Goal: Transaction & Acquisition: Purchase product/service

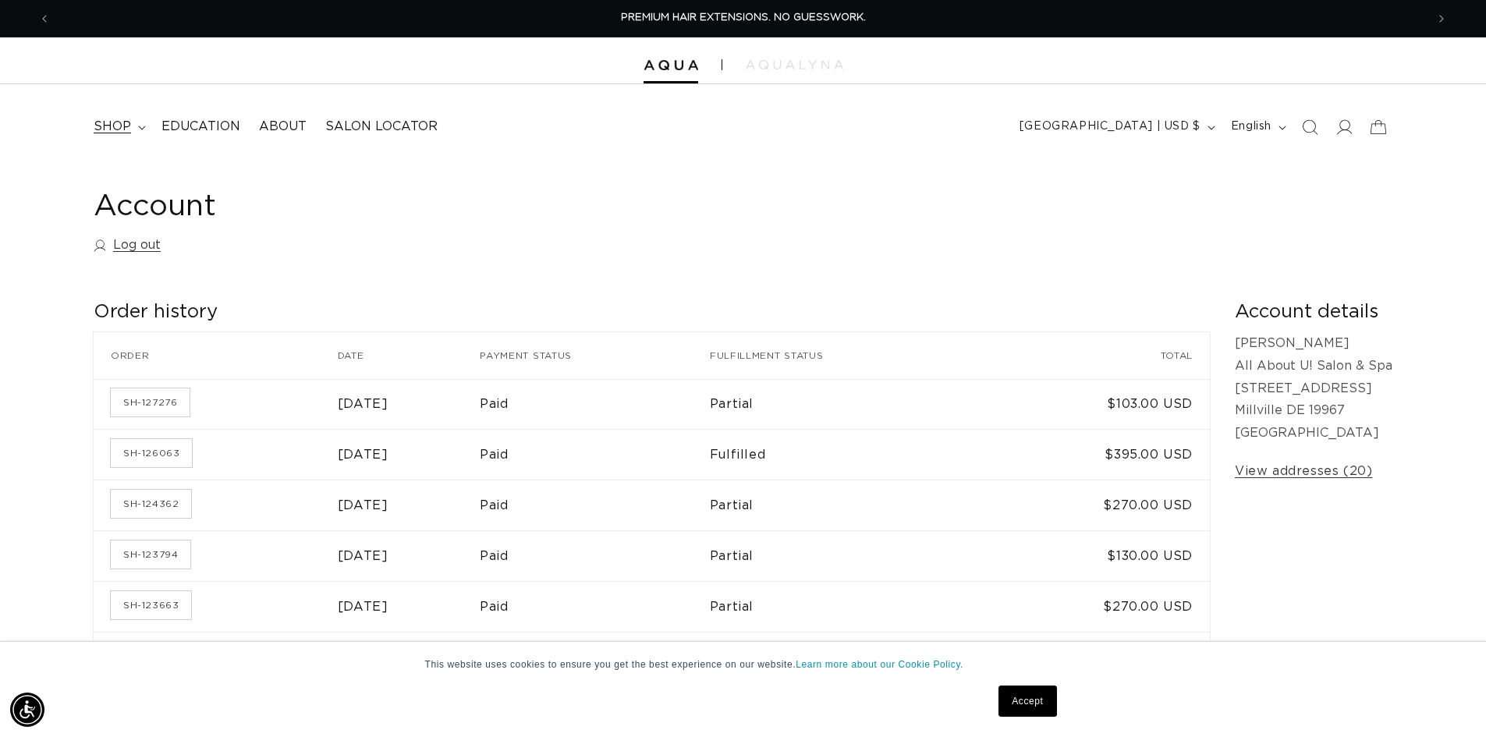
click at [126, 130] on span "shop" at bounding box center [112, 127] width 37 height 16
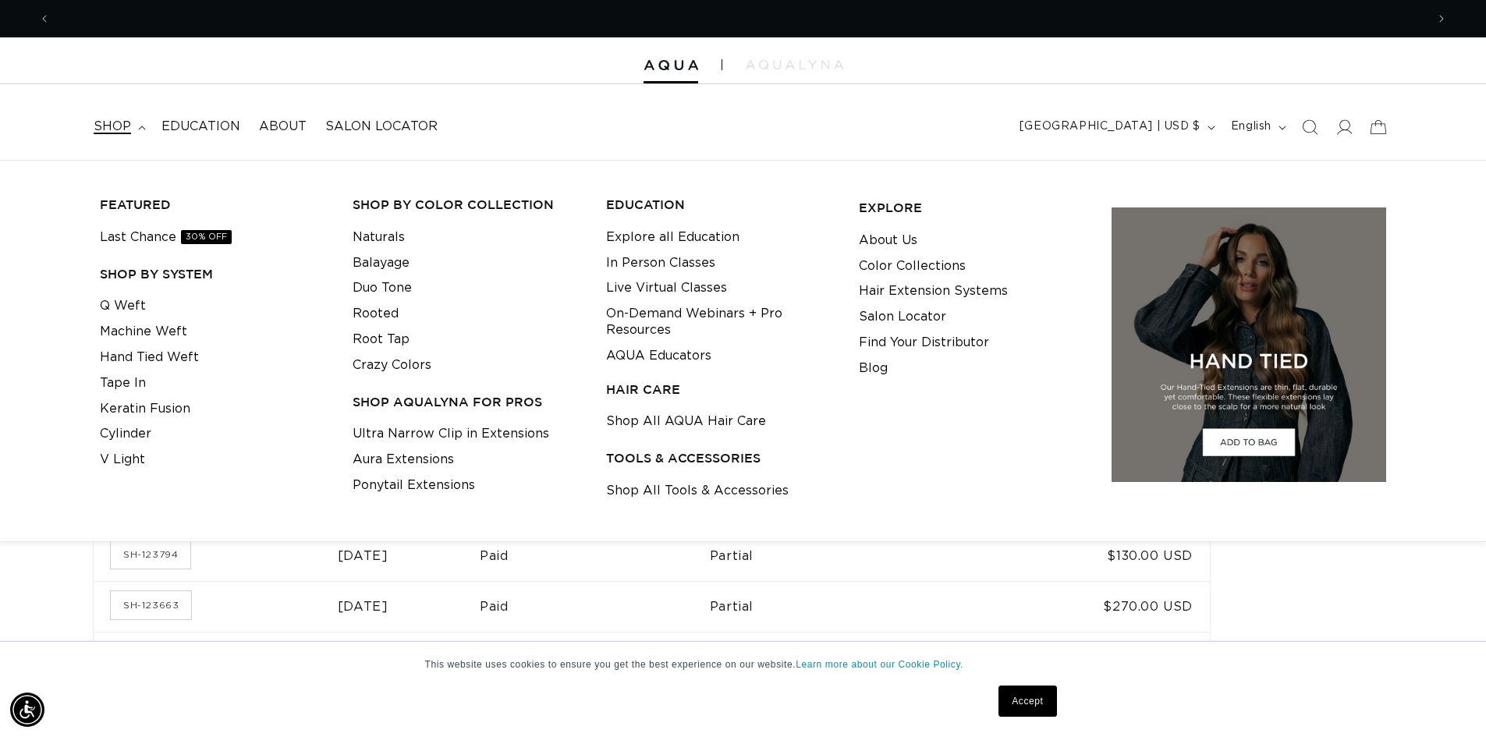
scroll to position [0, 2750]
click at [119, 392] on link "Tape In" at bounding box center [123, 384] width 46 height 26
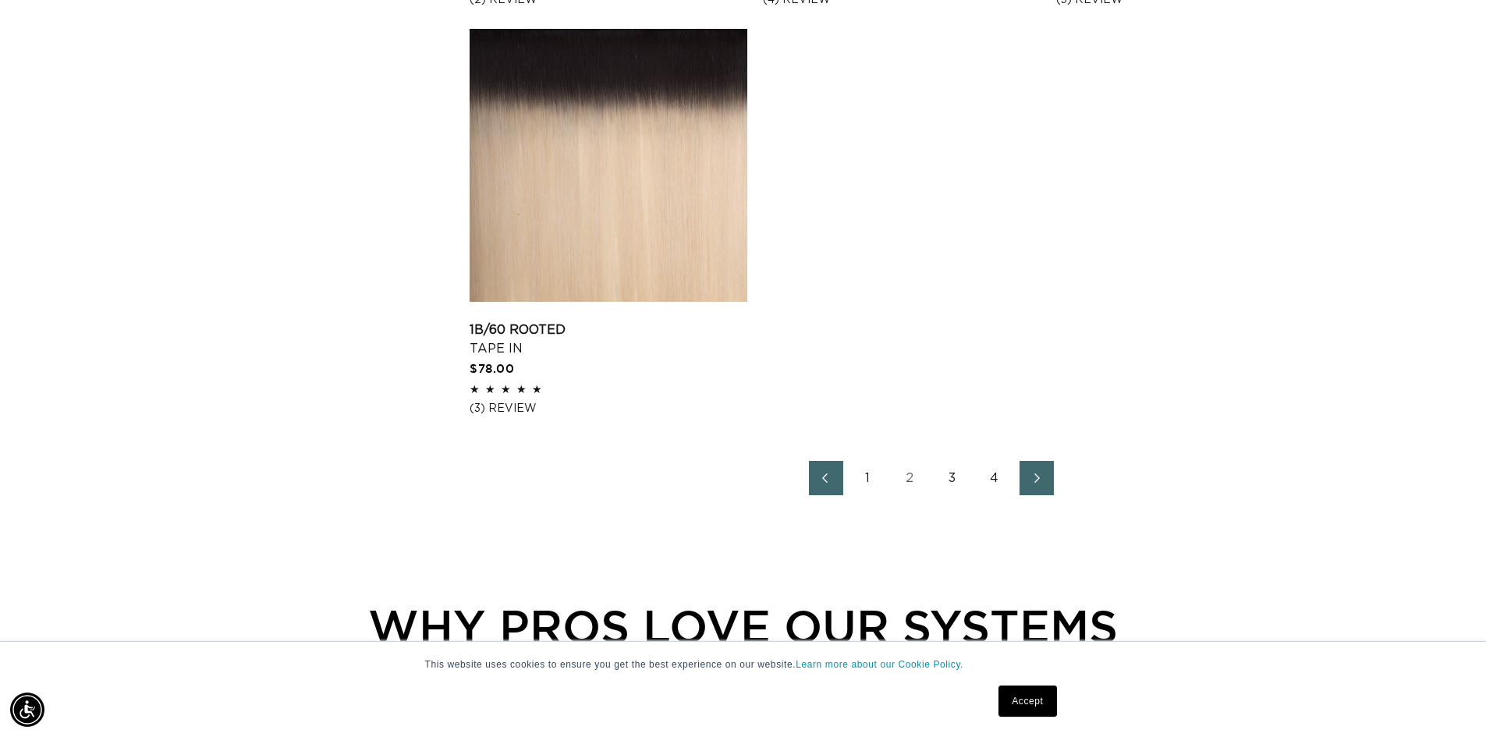
scroll to position [0, 2750]
click at [996, 478] on link "4" at bounding box center [994, 478] width 34 height 34
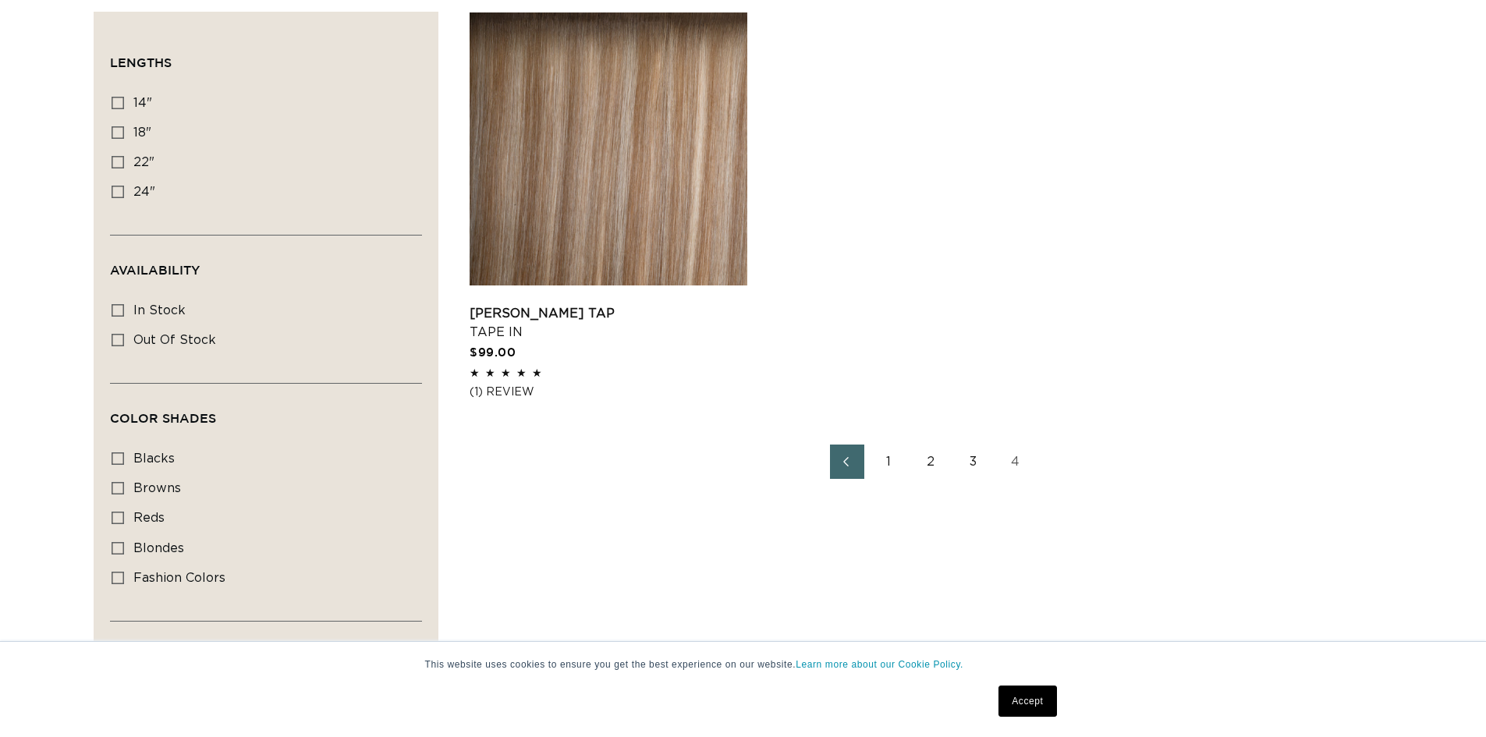
click at [972, 470] on link "3" at bounding box center [973, 462] width 34 height 34
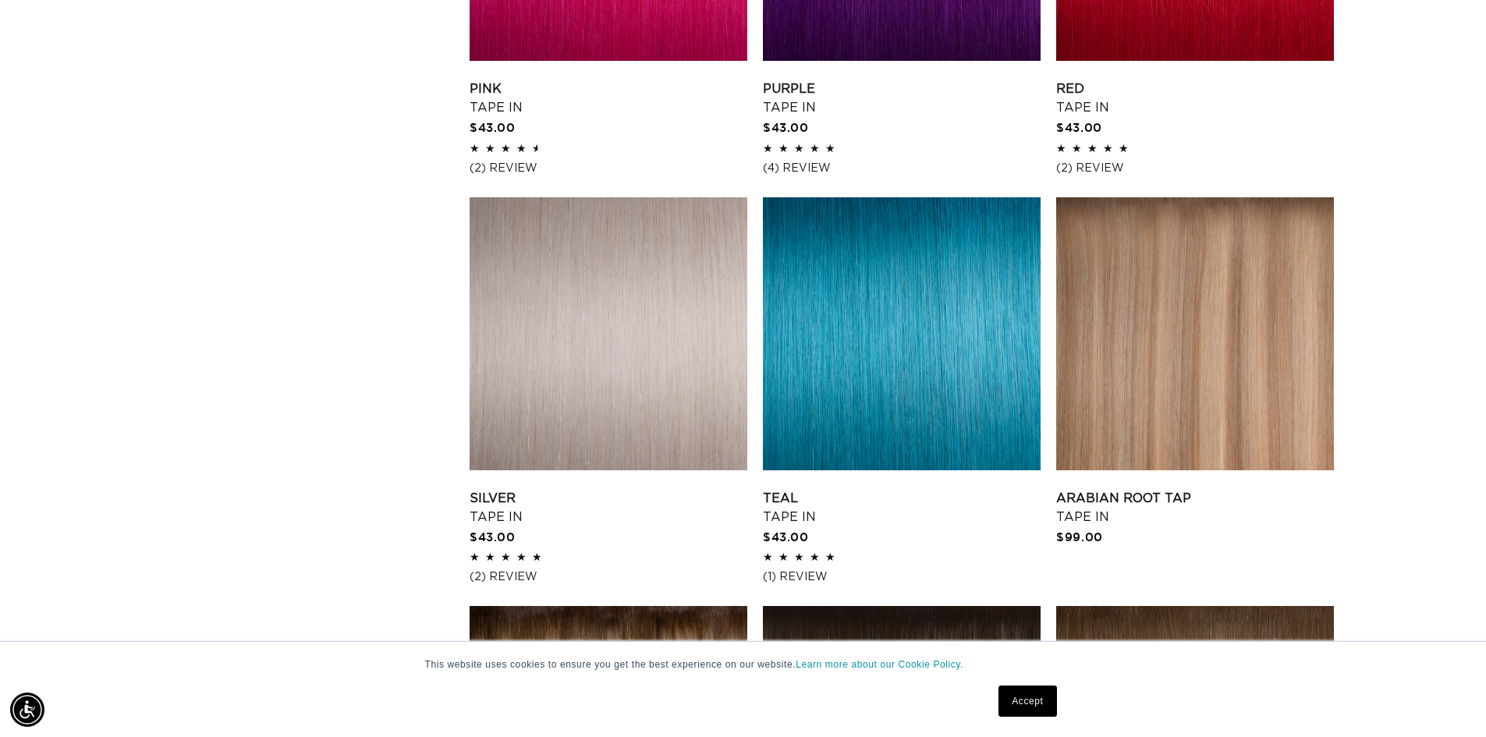
scroll to position [1638, 0]
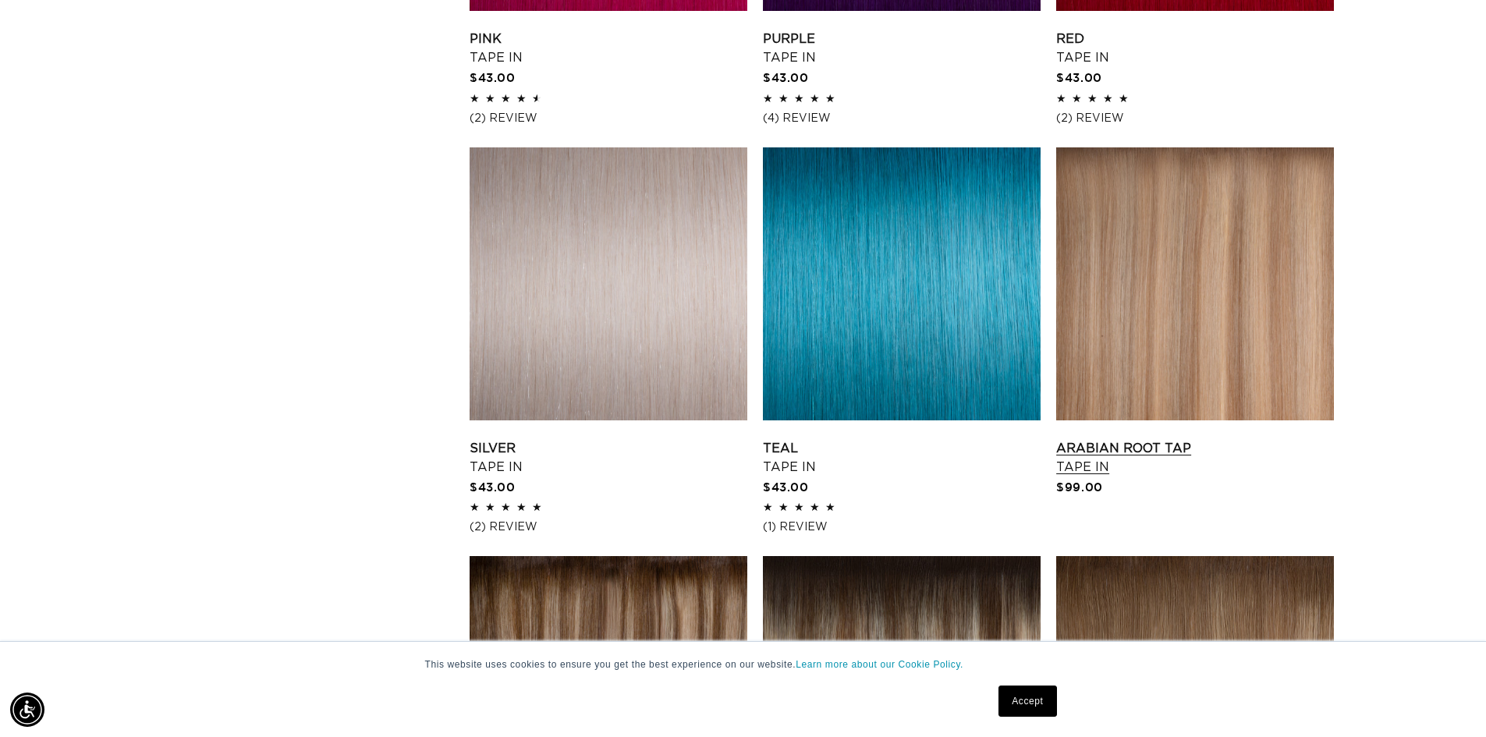
click at [1186, 439] on link "Arabian Root Tap Tape In" at bounding box center [1195, 457] width 278 height 37
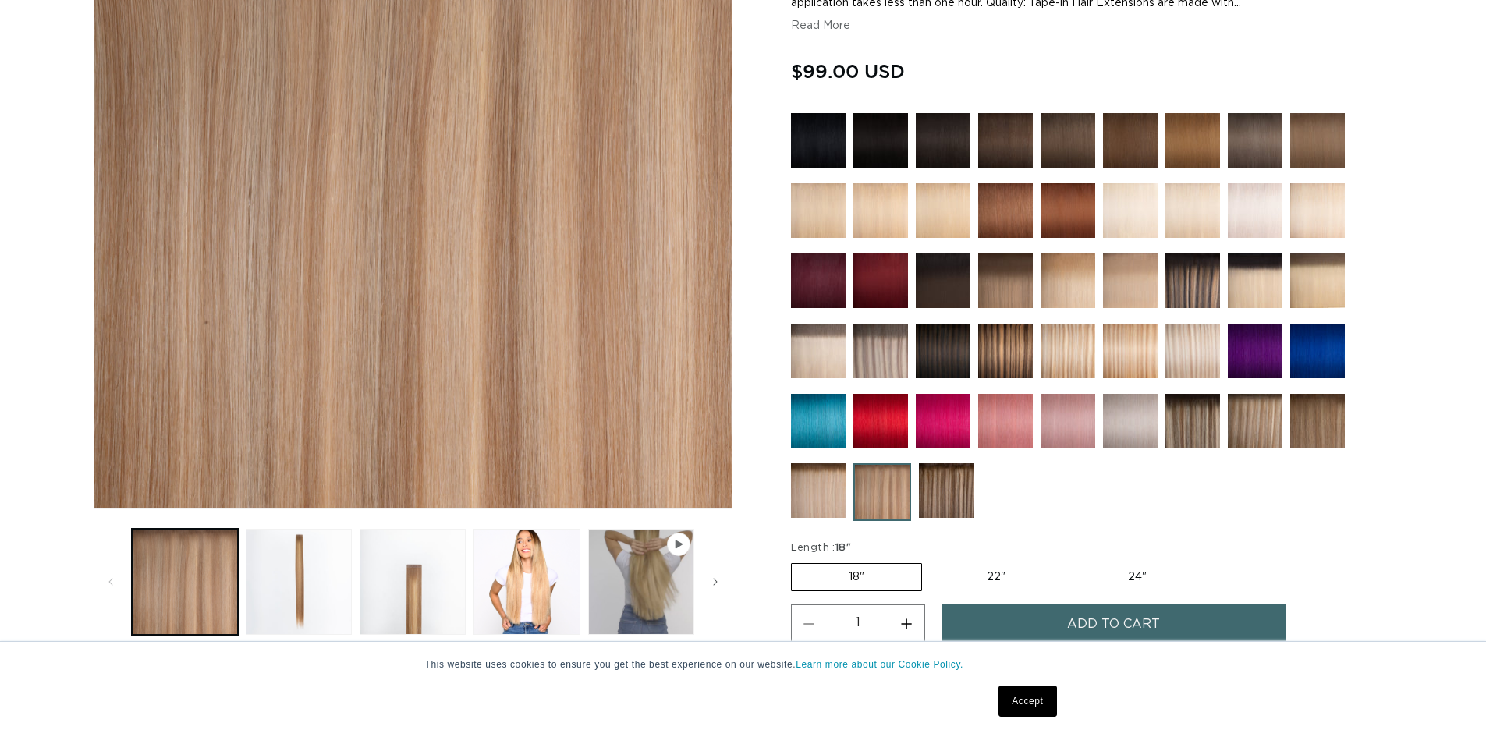
click at [1204, 328] on img at bounding box center [1192, 351] width 55 height 55
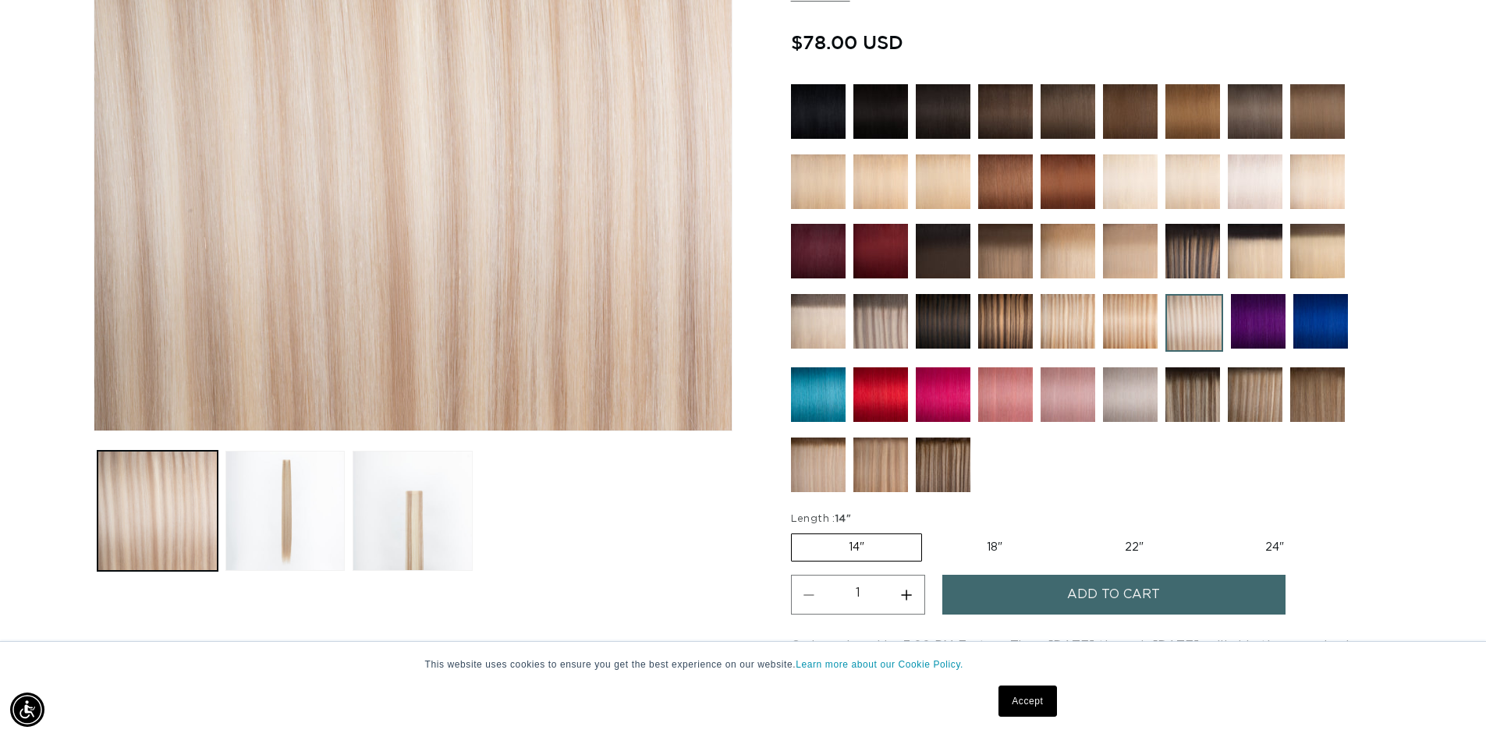
scroll to position [0, 1375]
click at [987, 542] on label "18" Variant sold out or unavailable" at bounding box center [994, 547] width 129 height 27
click at [931, 531] on input "18" Variant sold out or unavailable" at bounding box center [930, 530] width 1 height 1
radio input "true"
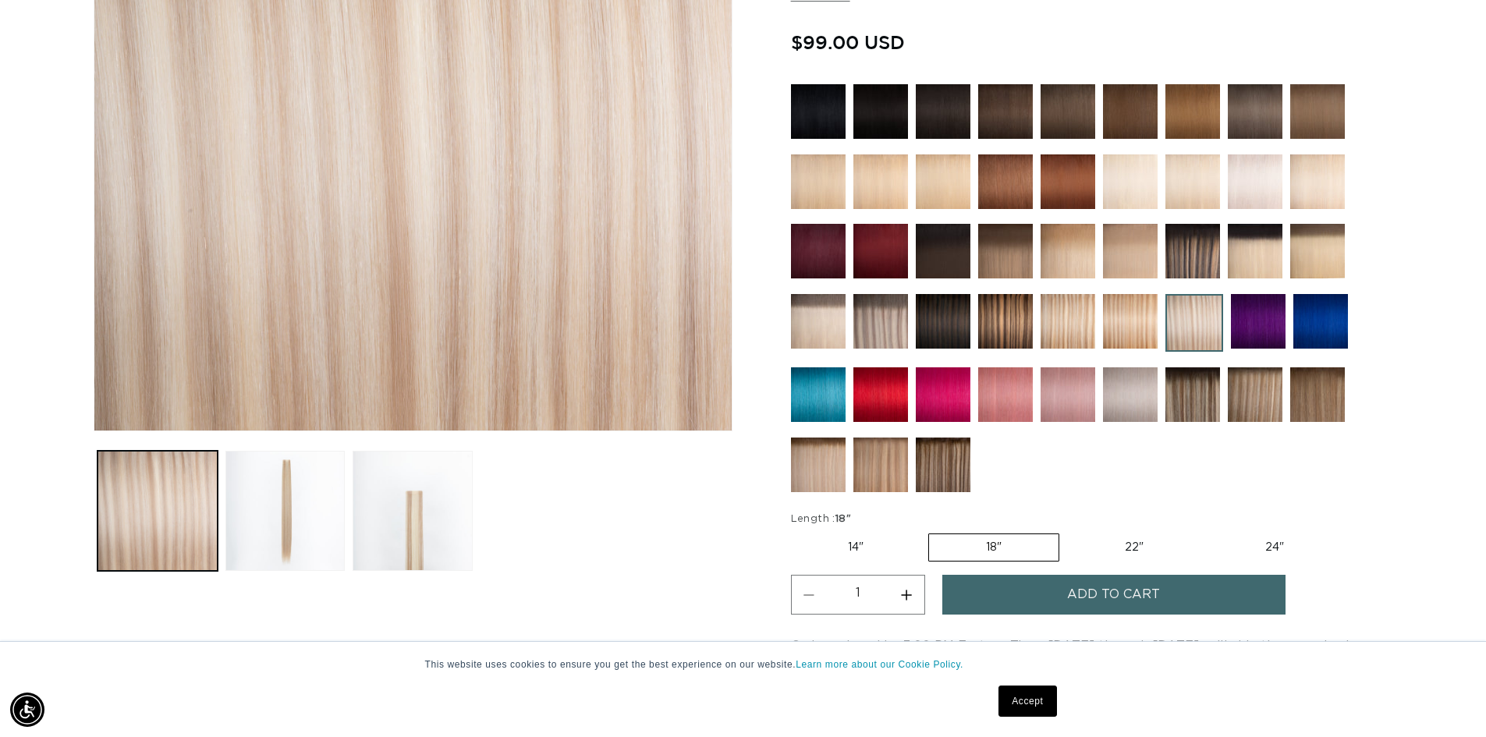
click at [915, 594] on button "Increase quantity for Atlantic Duo Tone - Tape In" at bounding box center [906, 595] width 35 height 40
click at [915, 593] on button "Increase quantity for Atlantic Duo Tone - Tape In" at bounding box center [906, 595] width 35 height 40
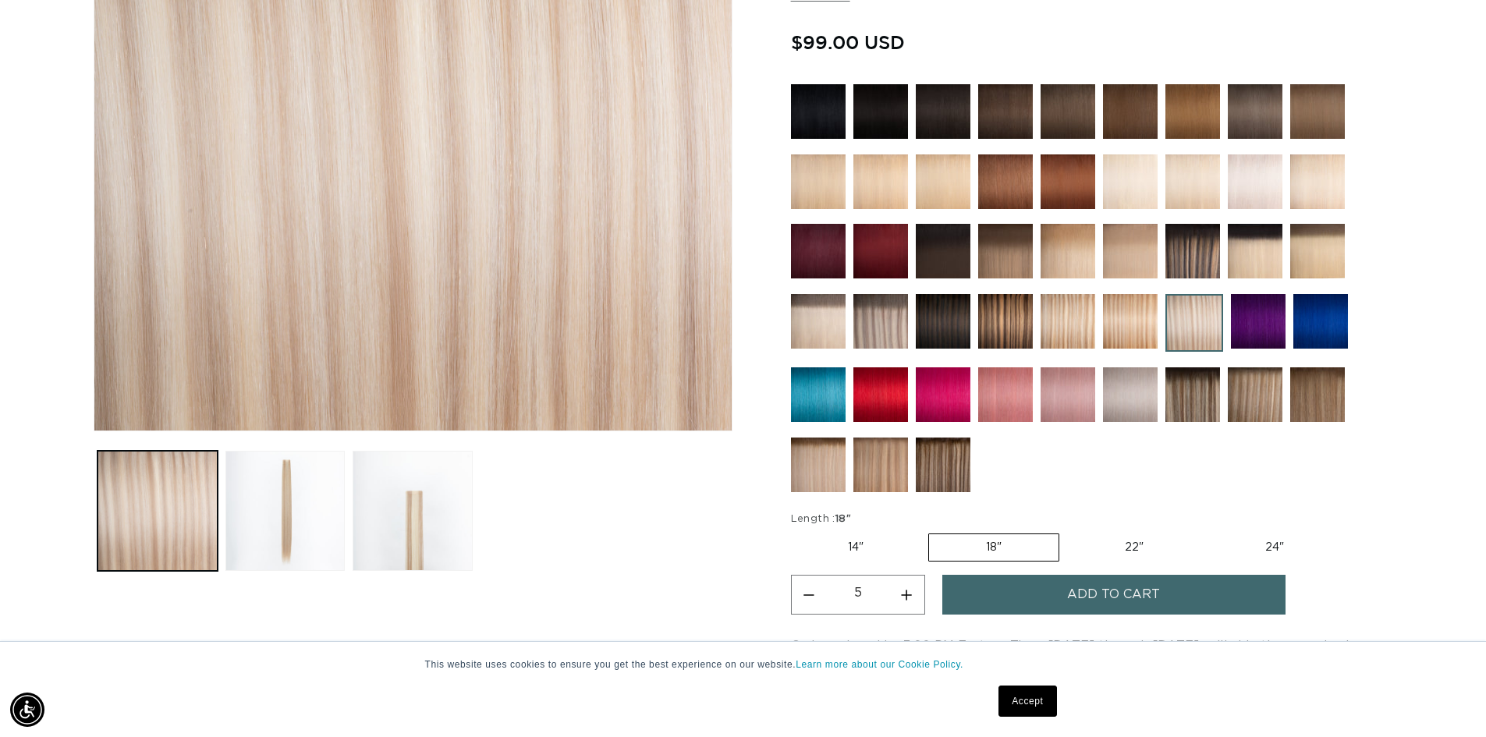
click at [903, 594] on button "Increase quantity for Atlantic Duo Tone - Tape In" at bounding box center [906, 595] width 35 height 40
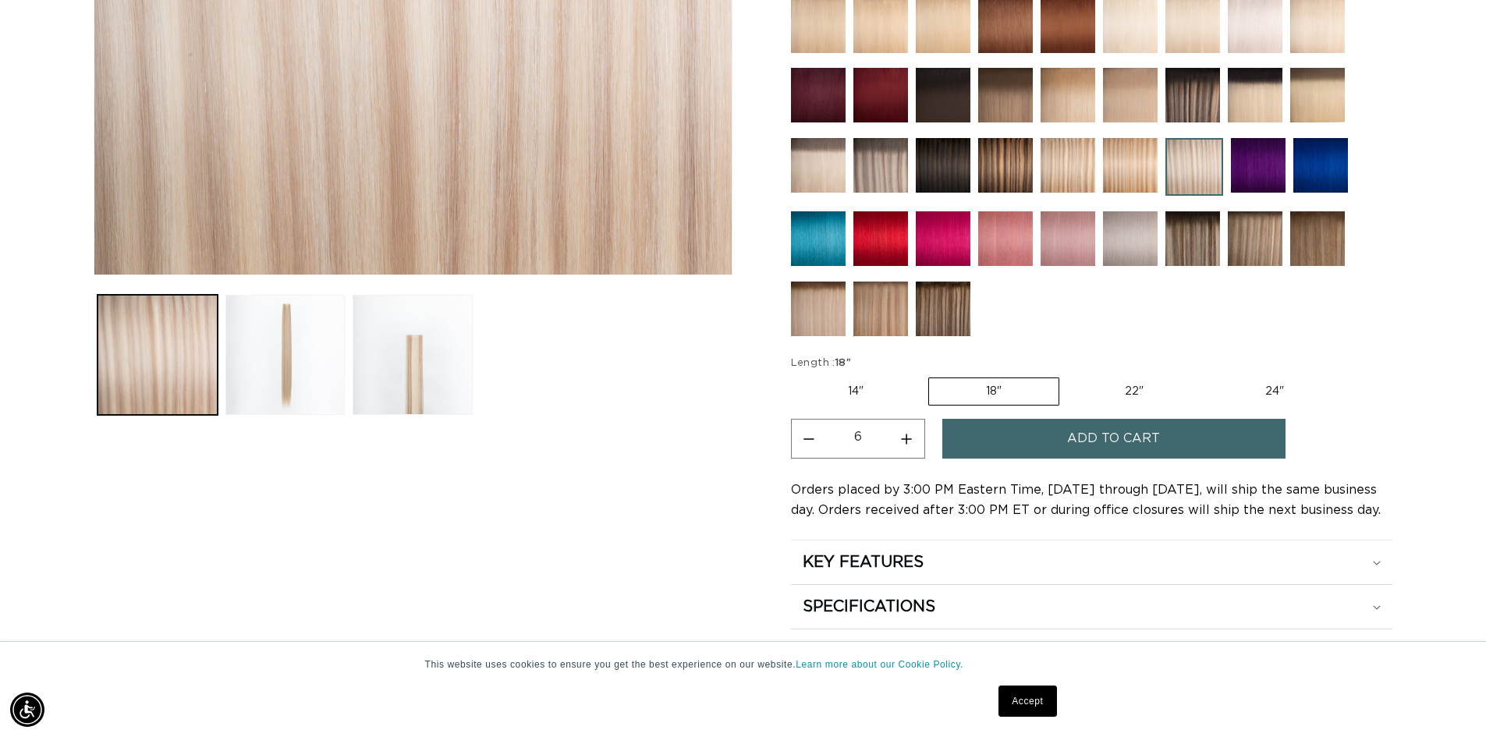
scroll to position [0, 1375]
click at [910, 445] on button "Increase quantity for Atlantic Duo Tone - Tape In" at bounding box center [906, 439] width 35 height 40
type input "7"
click at [1113, 445] on span "Add to cart" at bounding box center [1113, 439] width 93 height 40
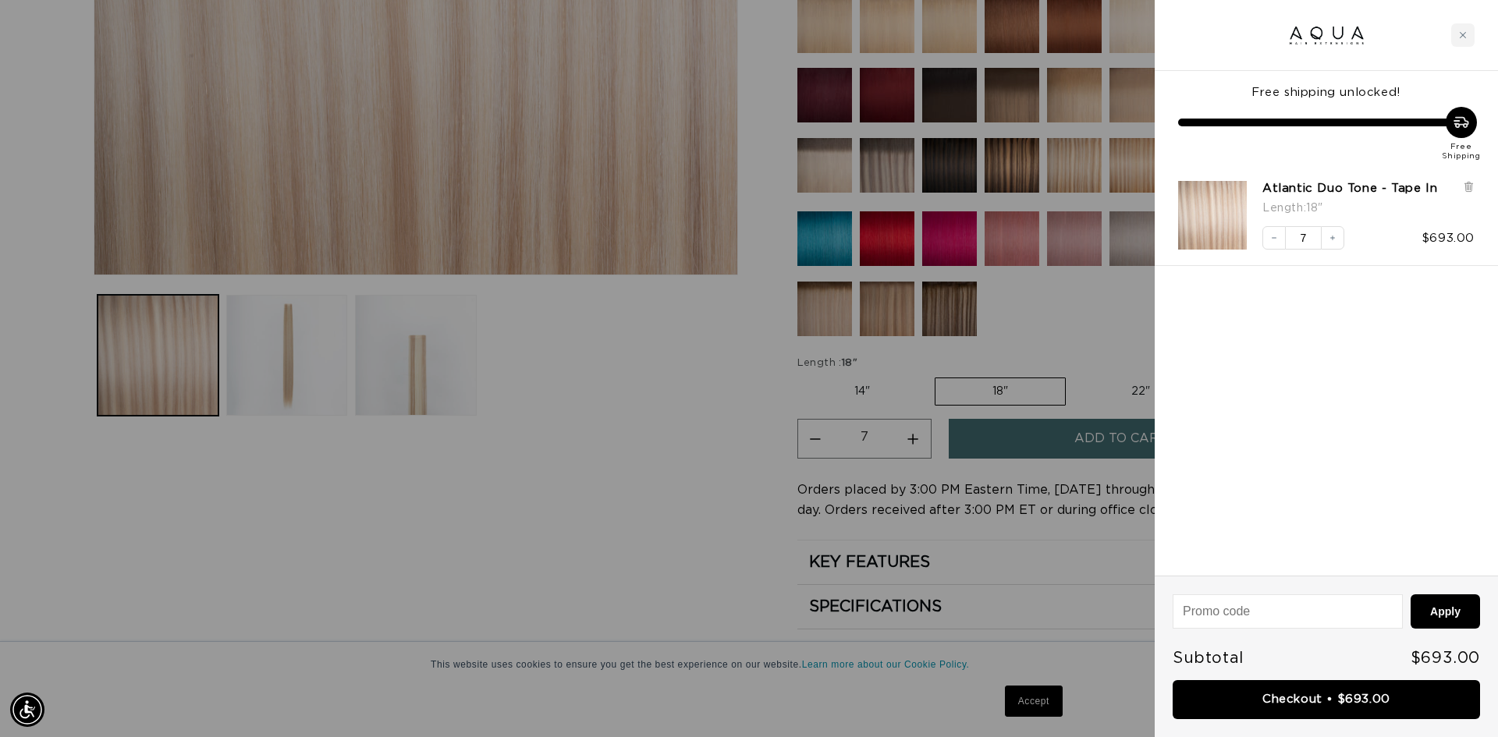
scroll to position [0, 2774]
click at [1310, 705] on link "Checkout • $693.00" at bounding box center [1325, 700] width 307 height 40
click at [1471, 178] on div "Atlantic Duo Tone - Tape In Length : 18" Decrease quantity 7 Increase quantity …" at bounding box center [1318, 207] width 312 height 85
click at [1471, 186] on icon at bounding box center [1468, 187] width 6 height 8
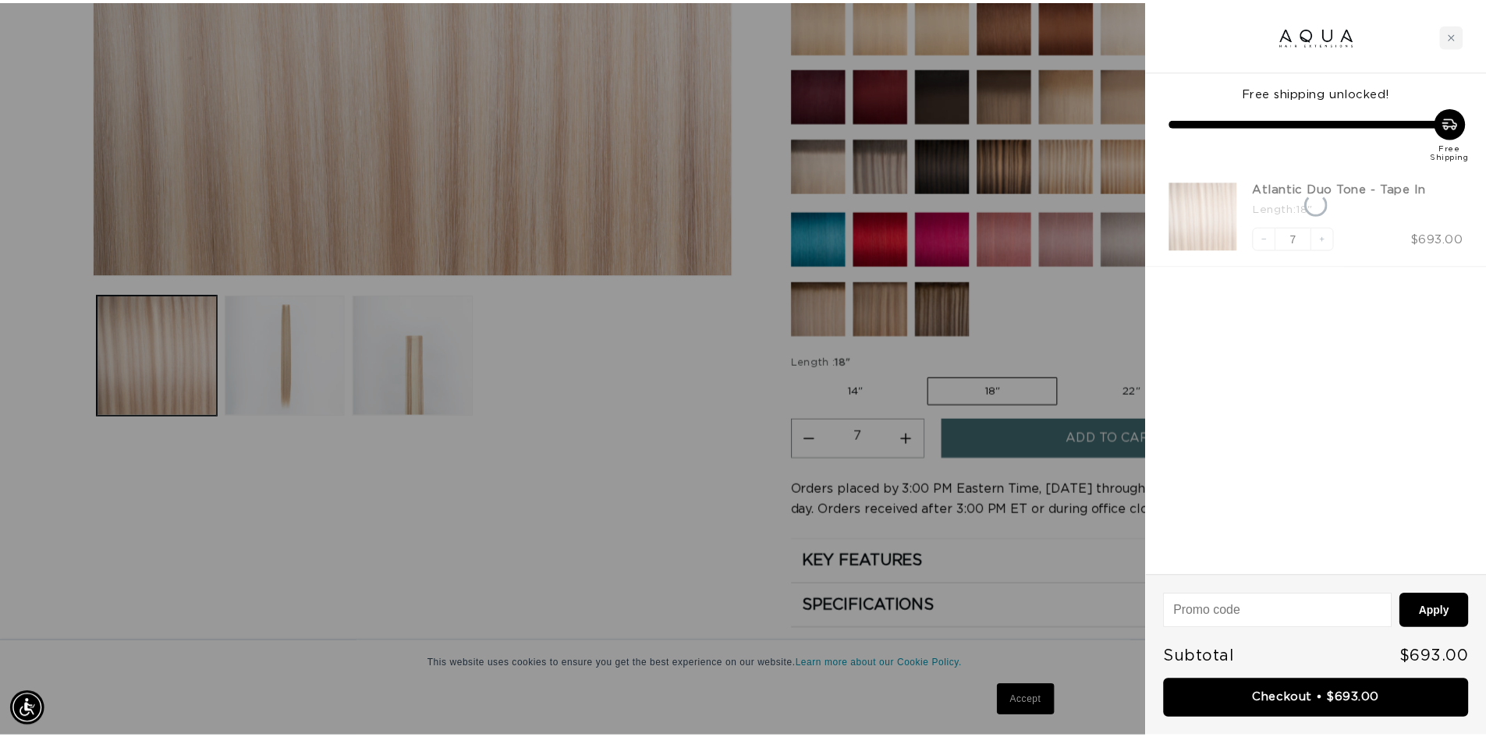
scroll to position [0, 2774]
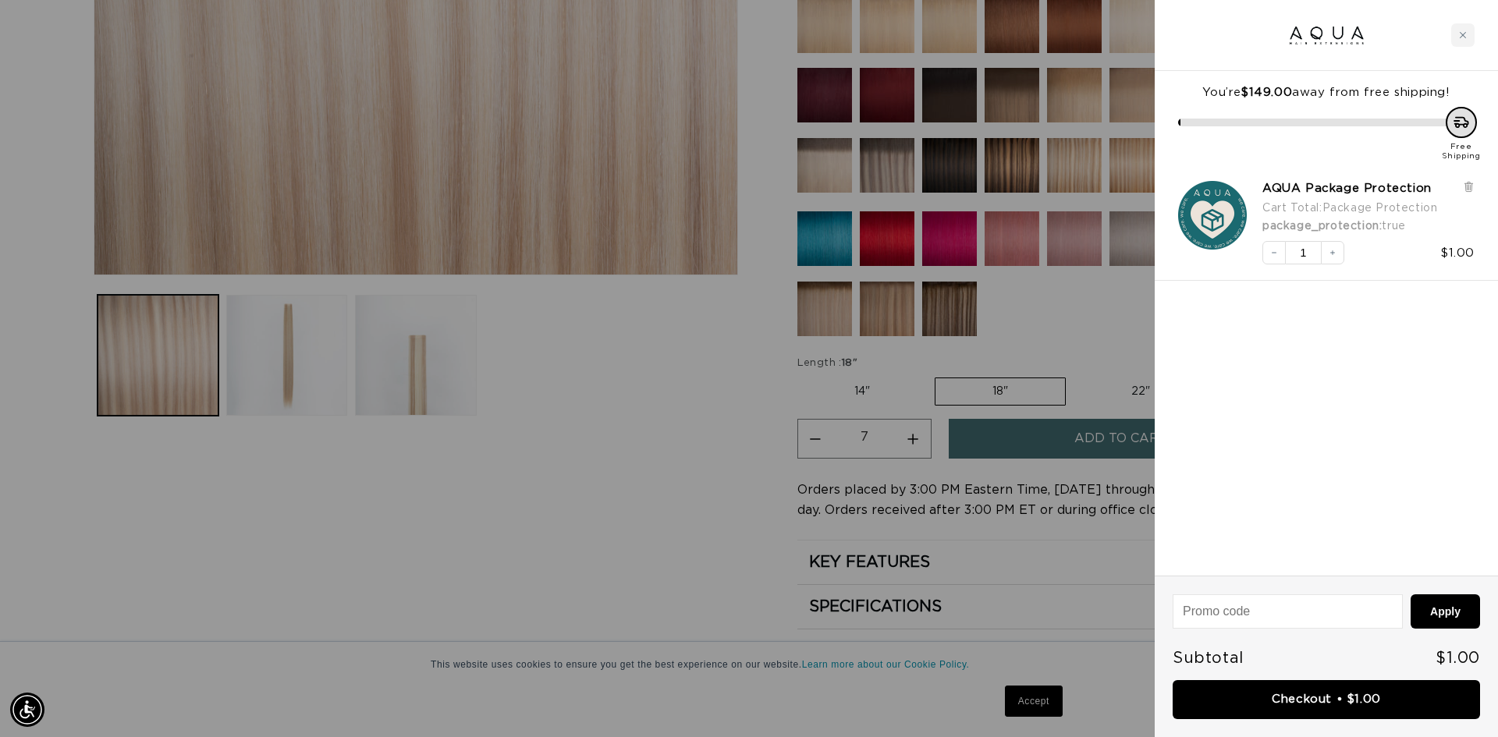
click at [1015, 380] on div at bounding box center [749, 368] width 1498 height 737
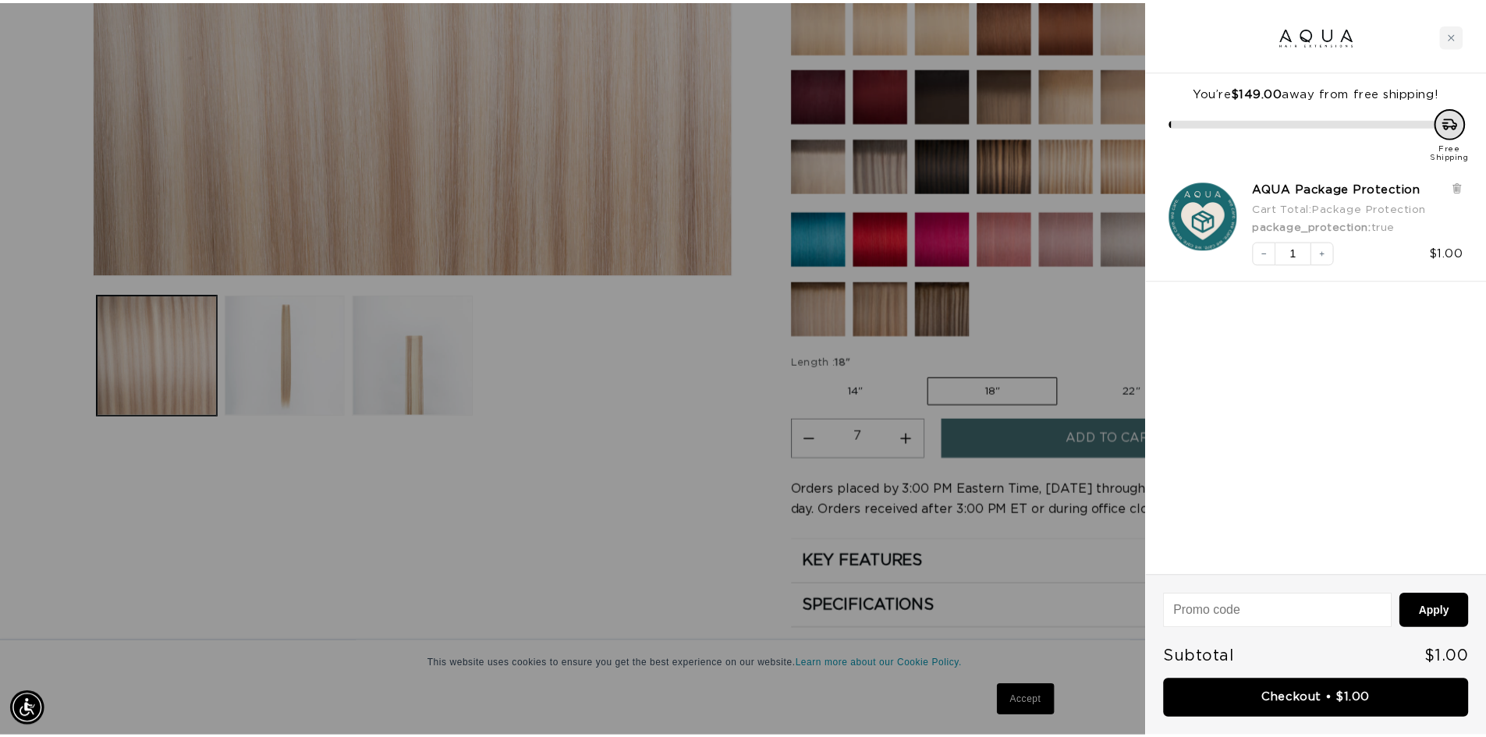
scroll to position [0, 2750]
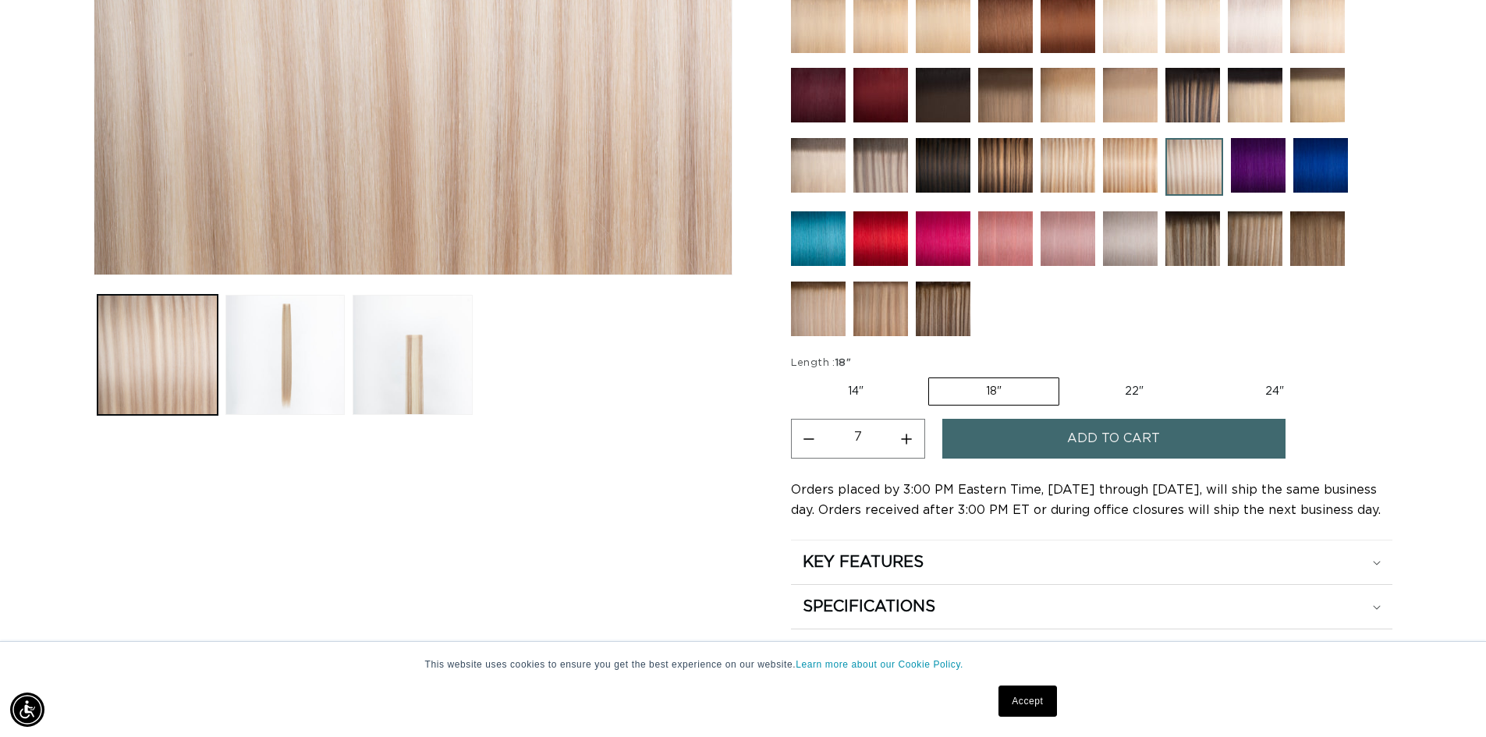
click at [913, 378] on label "14" Variant sold out or unavailable" at bounding box center [855, 391] width 129 height 27
click at [796, 375] on input "14" Variant sold out or unavailable" at bounding box center [795, 374] width 1 height 1
radio input "true"
click at [908, 446] on button "Increase quantity for Atlantic Duo Tone - Tape In" at bounding box center [906, 439] width 35 height 40
click at [908, 444] on button "Increase quantity for Atlantic Duo Tone - Tape In" at bounding box center [906, 439] width 35 height 40
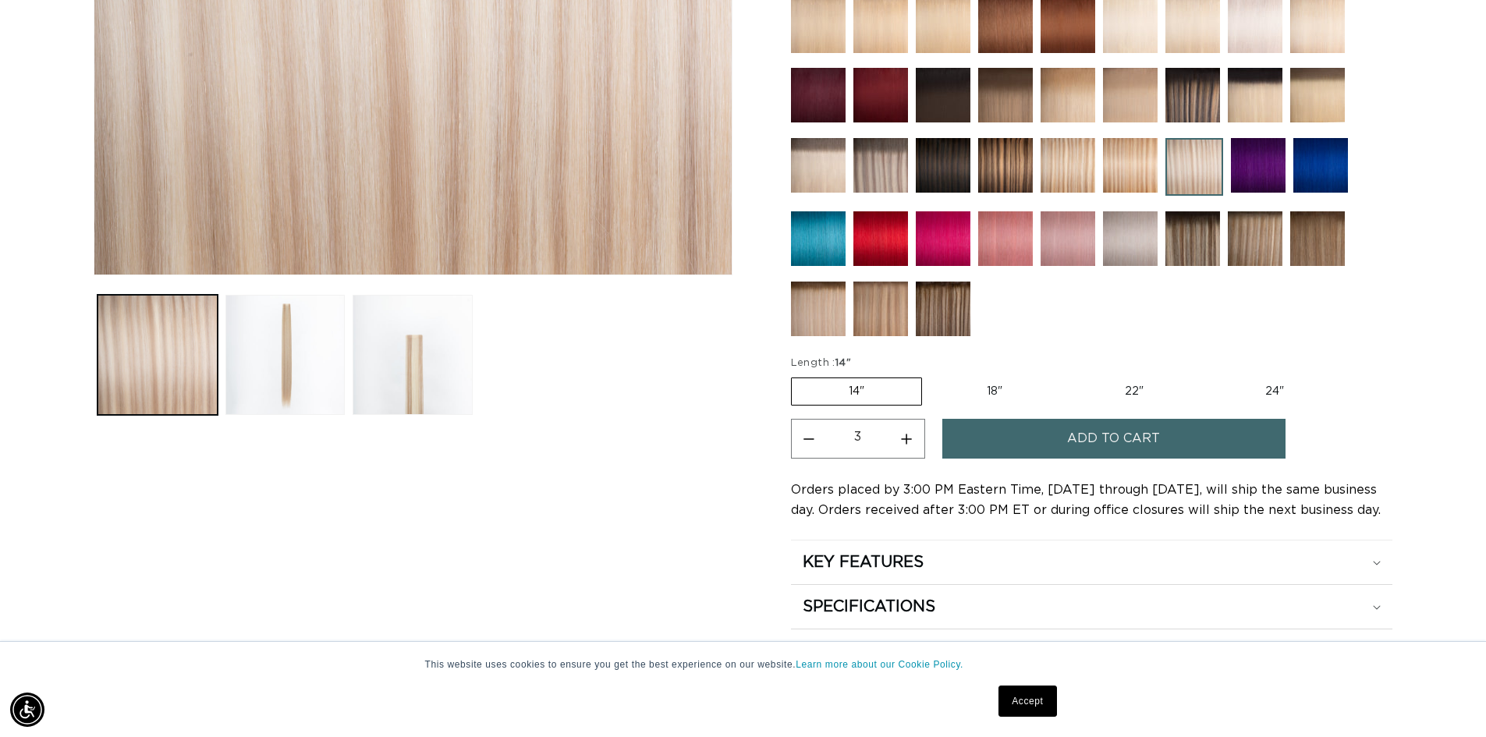
click at [908, 444] on button "Increase quantity for Atlantic Duo Tone - Tape In" at bounding box center [906, 439] width 35 height 40
click at [913, 436] on button "Increase quantity for Atlantic Duo Tone - Tape In" at bounding box center [906, 439] width 35 height 40
click at [910, 439] on button "Increase quantity for Atlantic Duo Tone - Tape In" at bounding box center [906, 439] width 35 height 40
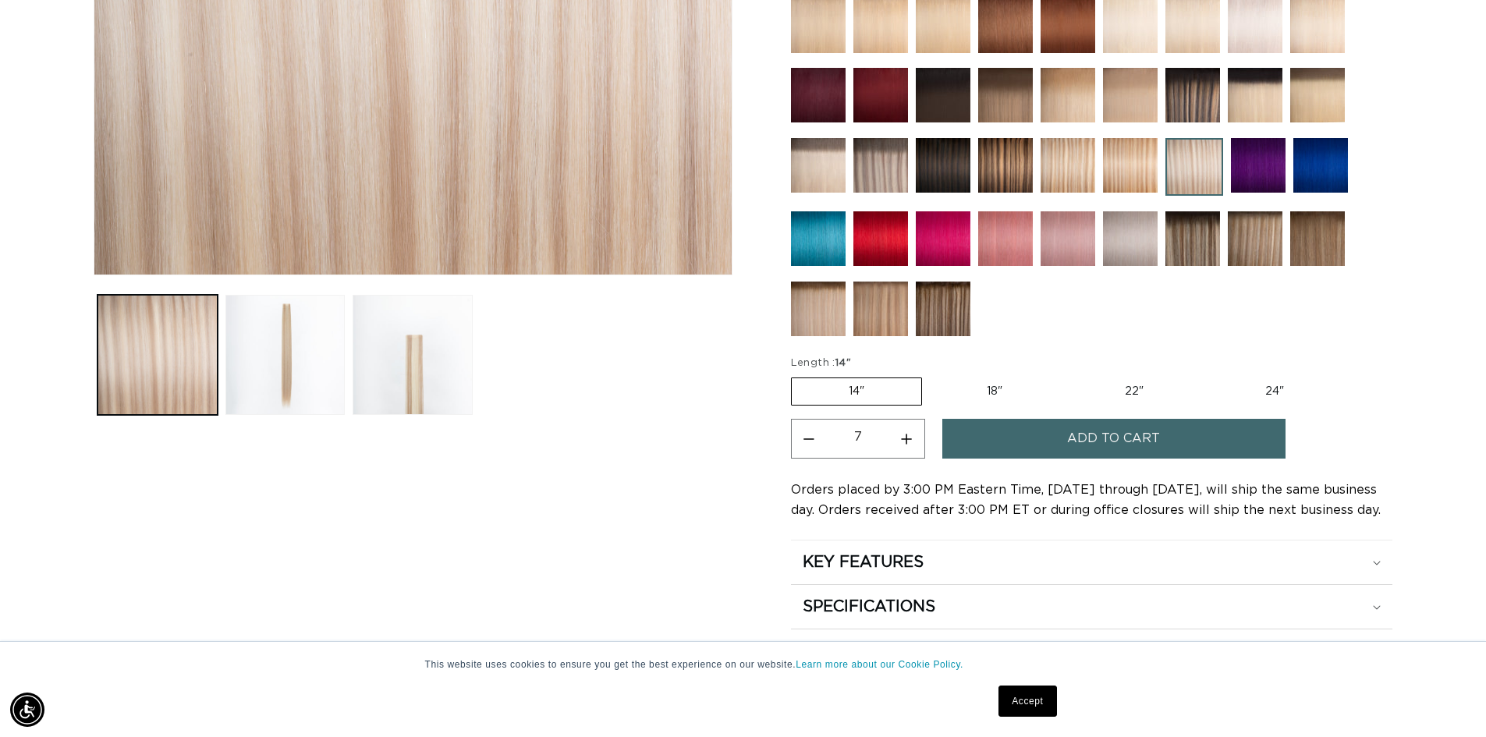
scroll to position [0, 0]
click at [910, 441] on button "Increase quantity for Atlantic Duo Tone - Tape In" at bounding box center [906, 439] width 35 height 40
click at [809, 438] on button "Decrease quantity for Atlantic Duo Tone - Tape In" at bounding box center [809, 439] width 35 height 40
click at [811, 447] on button "Decrease quantity for Atlantic Duo Tone - Tape In" at bounding box center [809, 439] width 35 height 40
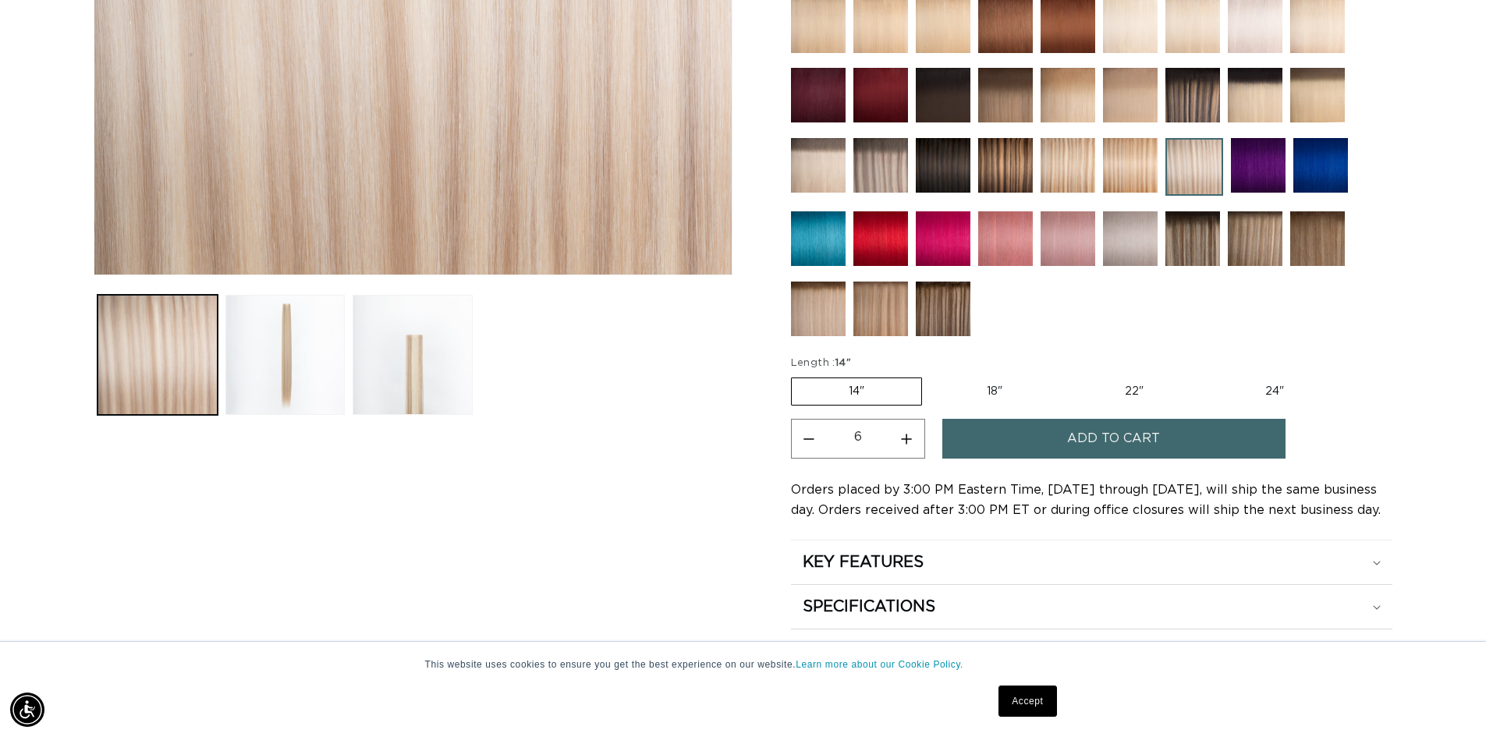
scroll to position [0, 0]
drag, startPoint x: 903, startPoint y: 449, endPoint x: 1065, endPoint y: 424, distance: 163.5
click at [904, 448] on button "Increase quantity for Atlantic Duo Tone - Tape In" at bounding box center [906, 439] width 35 height 40
type input "7"
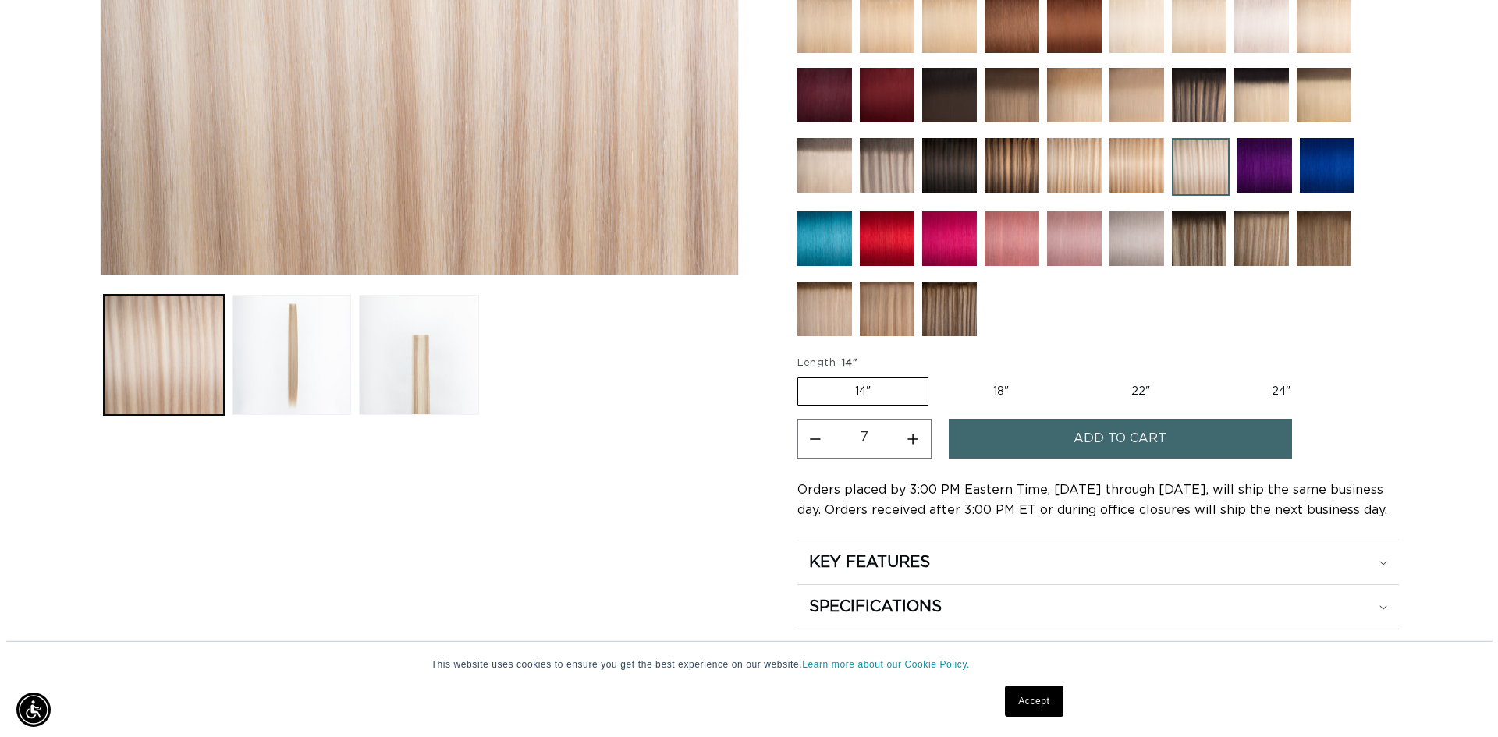
scroll to position [0, 1375]
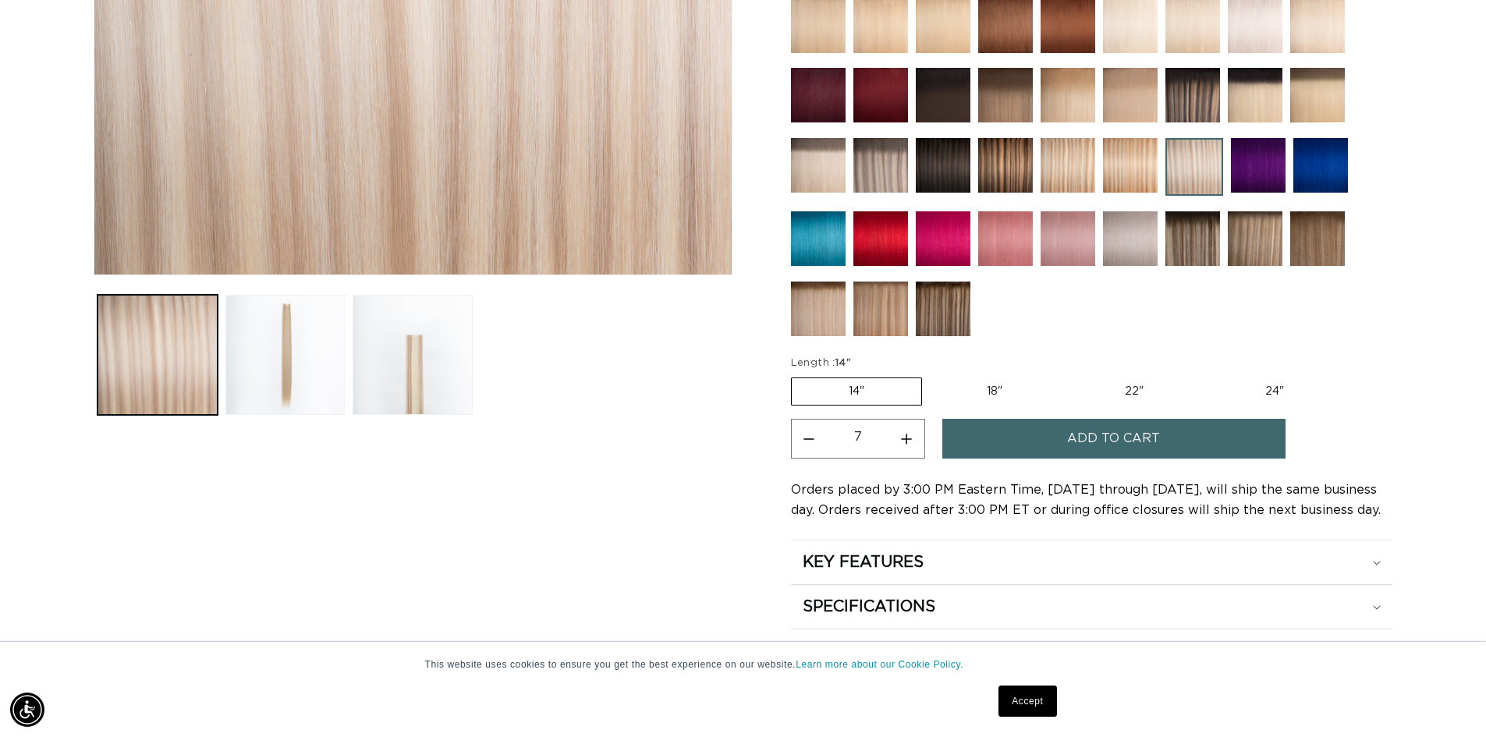
click at [1087, 441] on span "Add to cart" at bounding box center [1113, 439] width 93 height 40
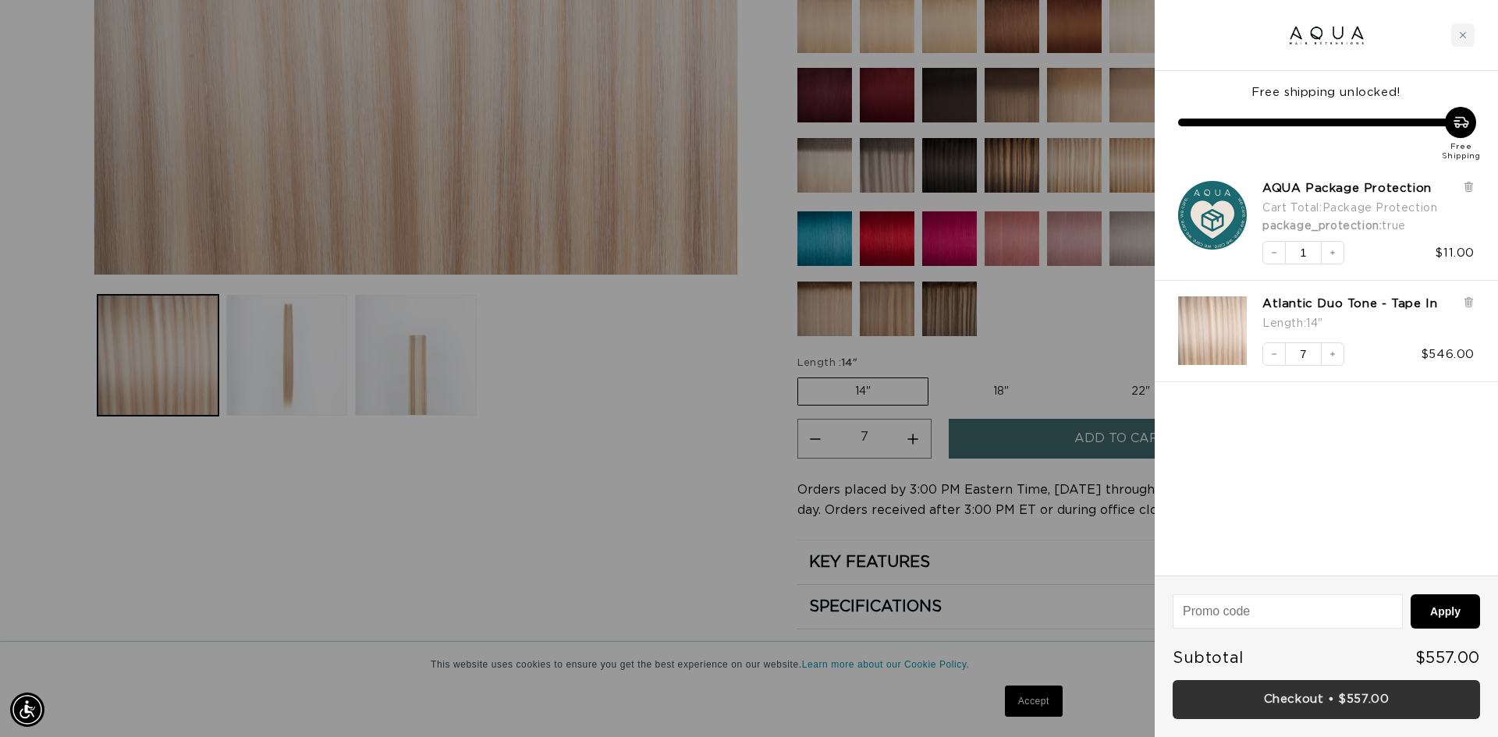
scroll to position [0, 0]
click at [1302, 697] on link "Checkout • $557.00" at bounding box center [1325, 700] width 307 height 40
